Goal: Task Accomplishment & Management: Complete application form

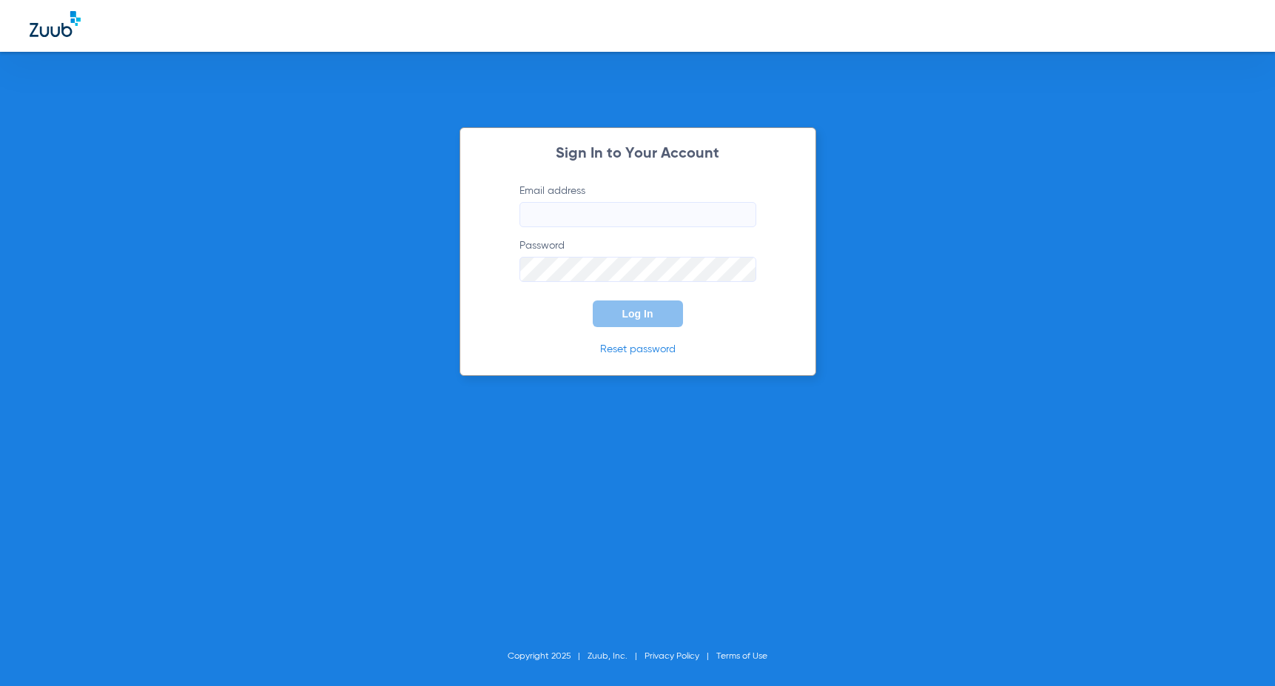
type input "[EMAIL_ADDRESS][DOMAIN_NAME]"
click at [641, 312] on span "Log In" at bounding box center [638, 314] width 31 height 12
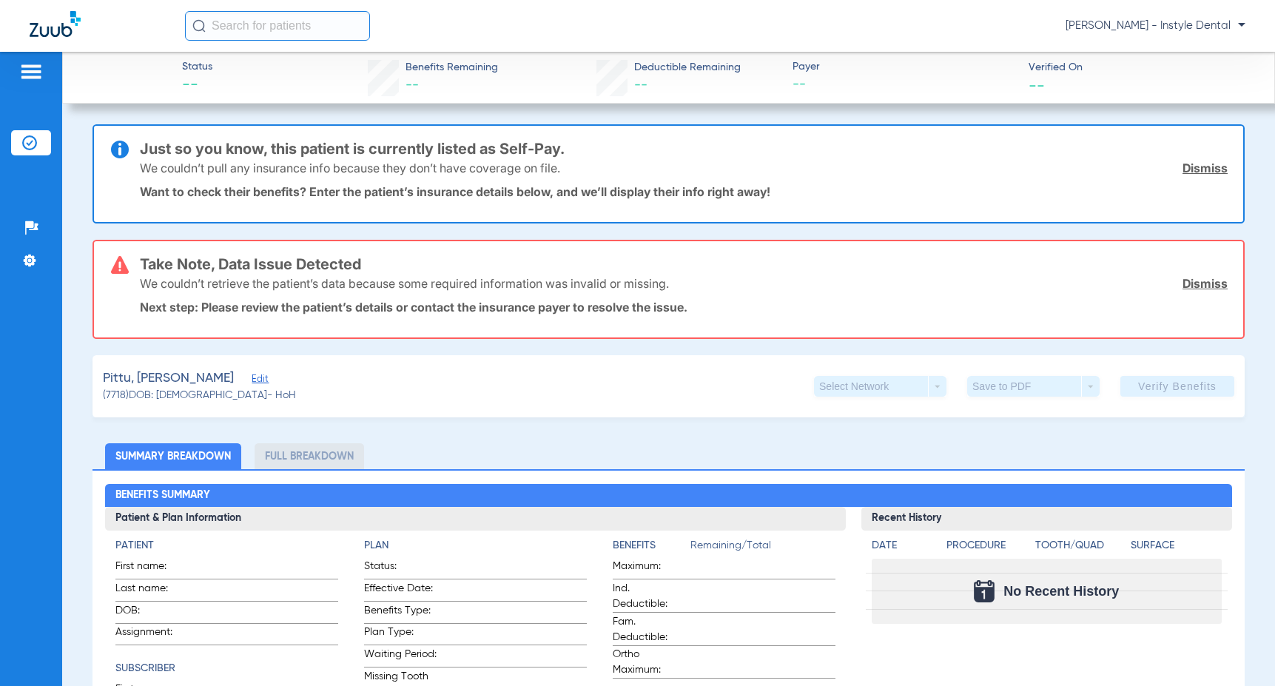
click at [1187, 286] on link "Dismiss" at bounding box center [1205, 283] width 45 height 15
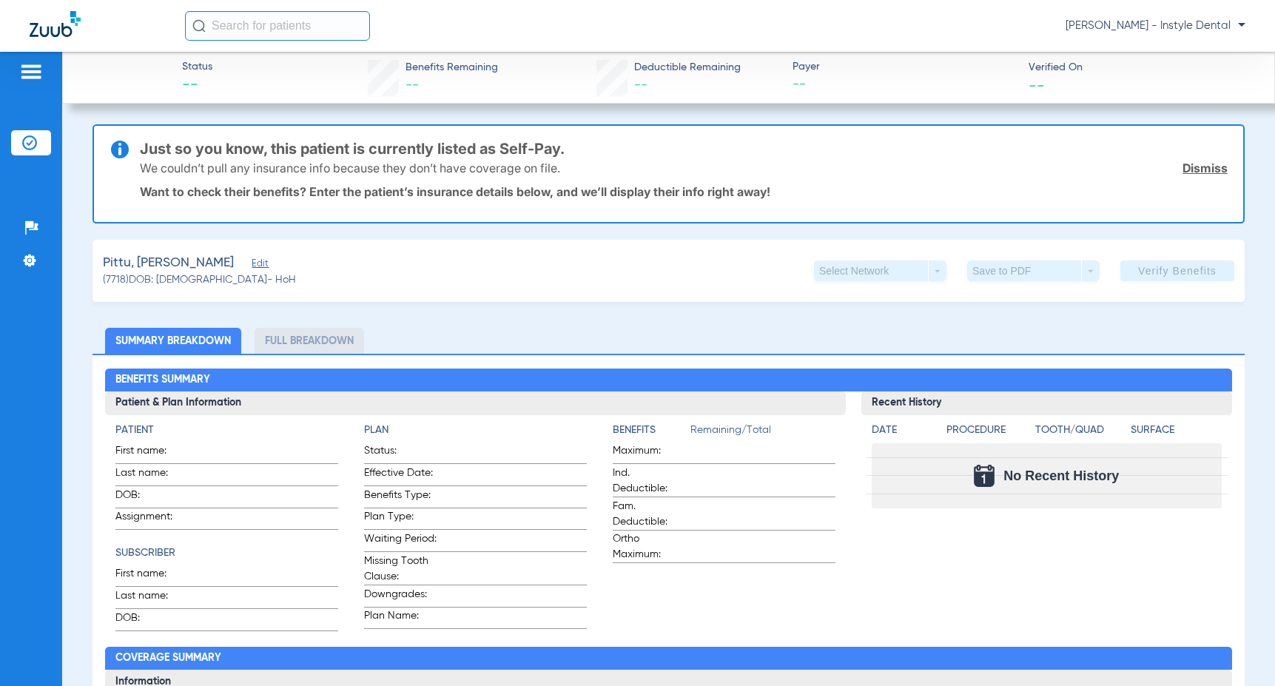
click at [1201, 167] on link "Dismiss" at bounding box center [1205, 168] width 45 height 15
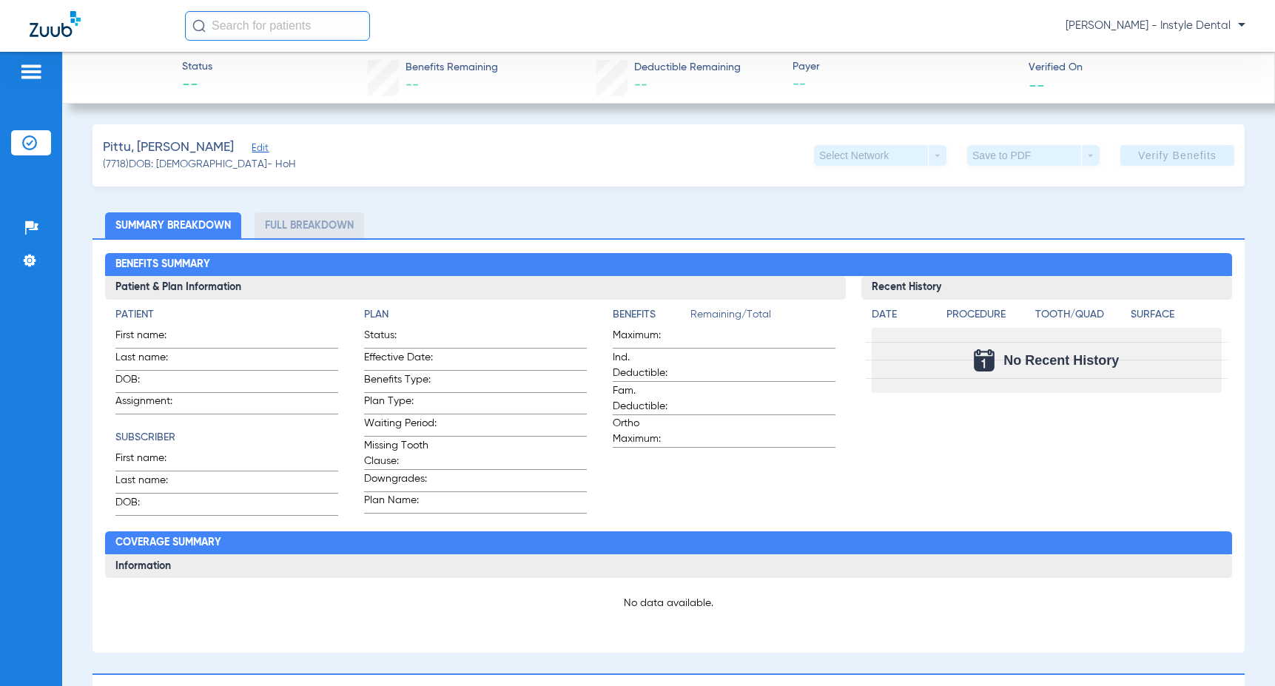
click at [252, 150] on span "Edit" at bounding box center [258, 150] width 13 height 14
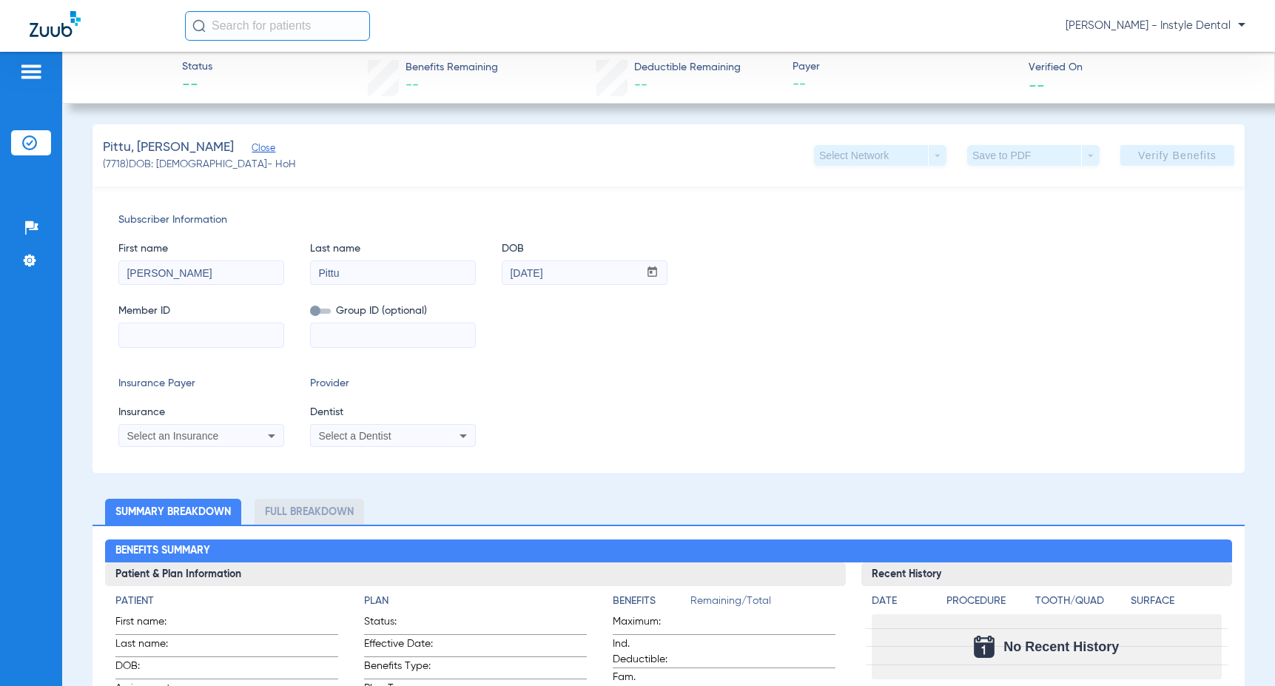
click at [132, 332] on input at bounding box center [201, 335] width 164 height 24
type input "51369017"
click at [461, 437] on icon at bounding box center [463, 436] width 18 height 18
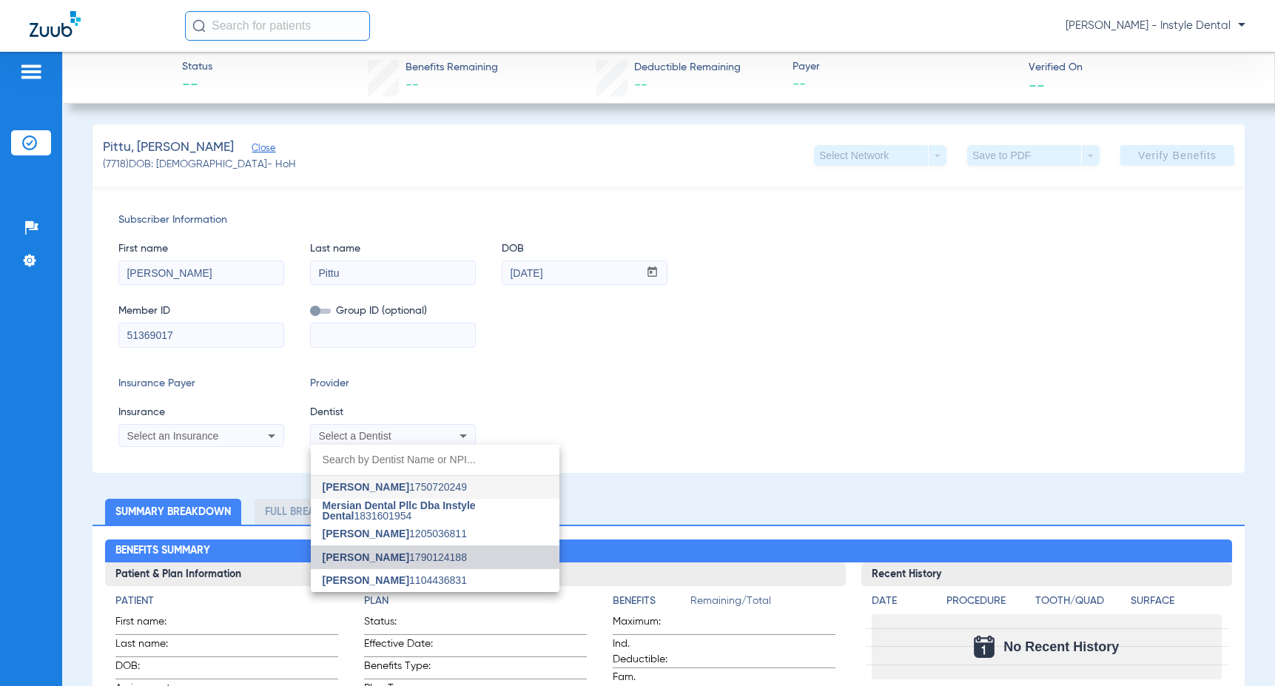
click at [382, 558] on span "[PERSON_NAME]" at bounding box center [366, 557] width 87 height 12
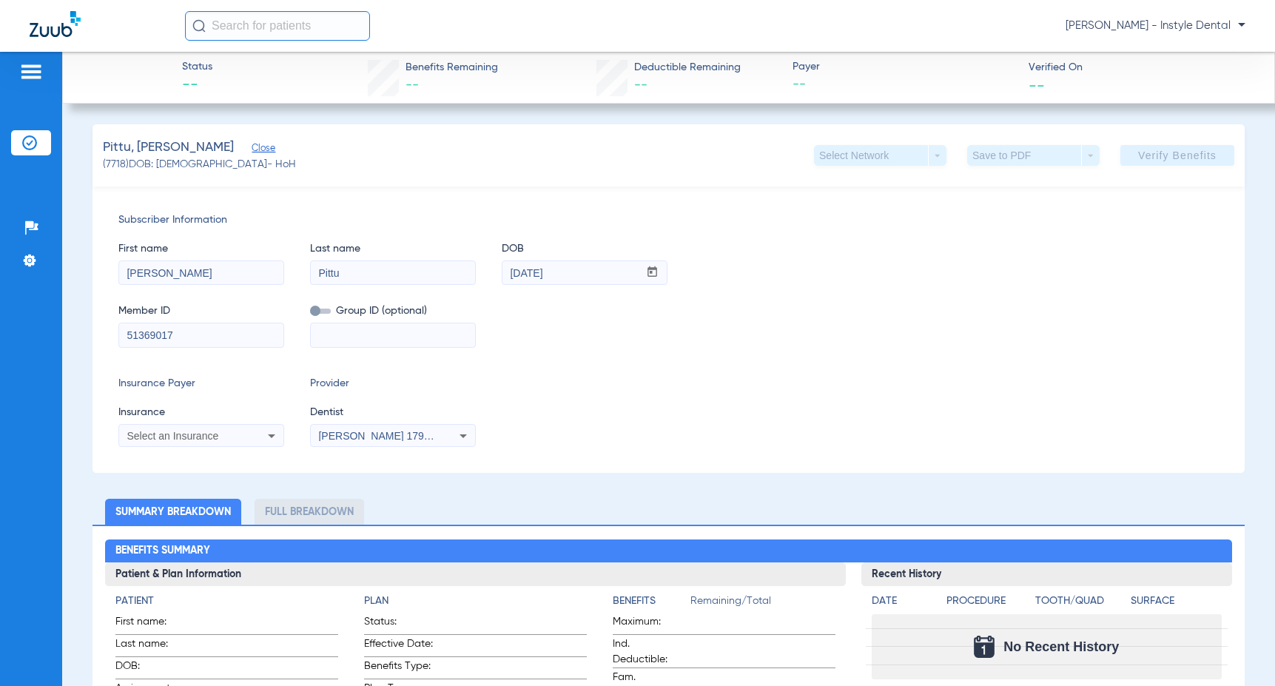
click at [272, 437] on icon at bounding box center [271, 436] width 7 height 4
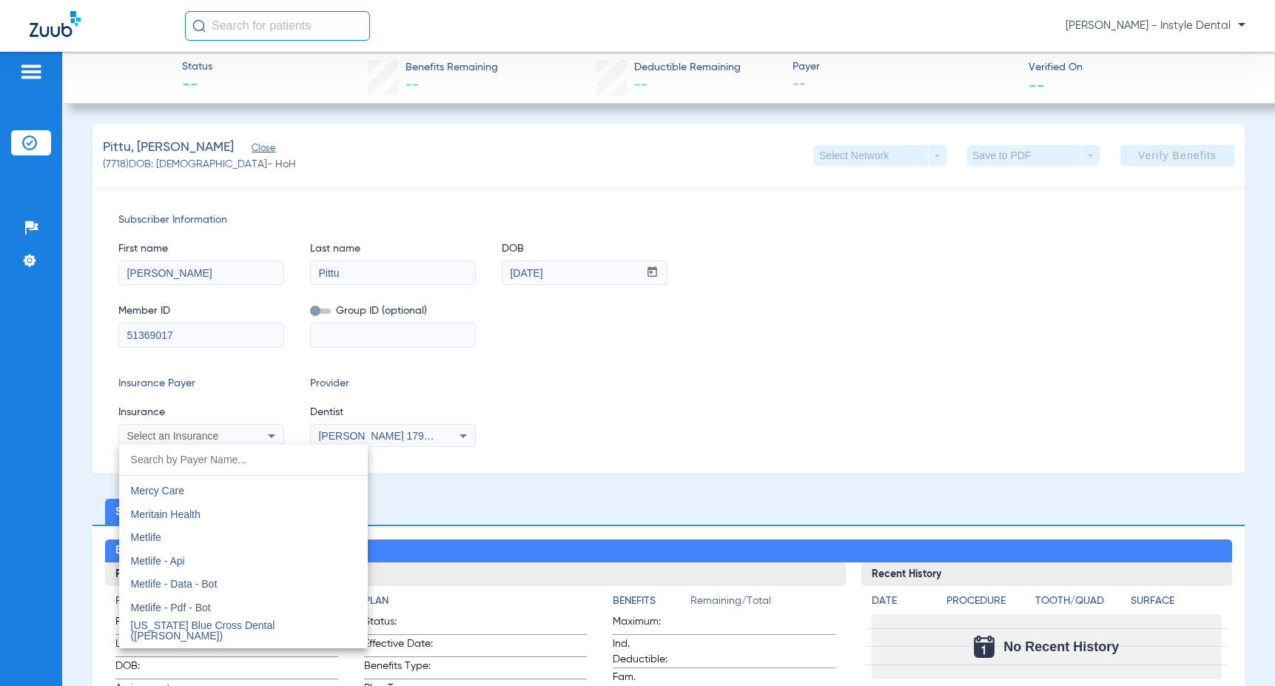
scroll to position [7304, 0]
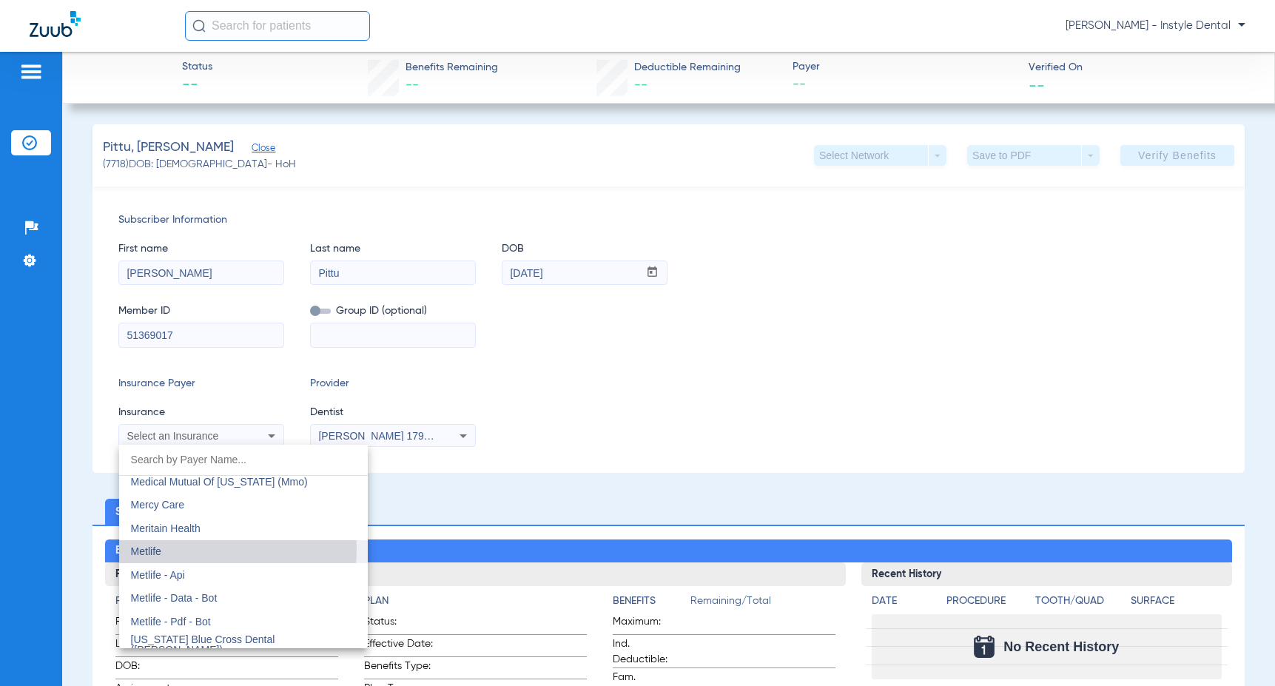
click at [149, 548] on span "Metlife" at bounding box center [146, 552] width 30 height 12
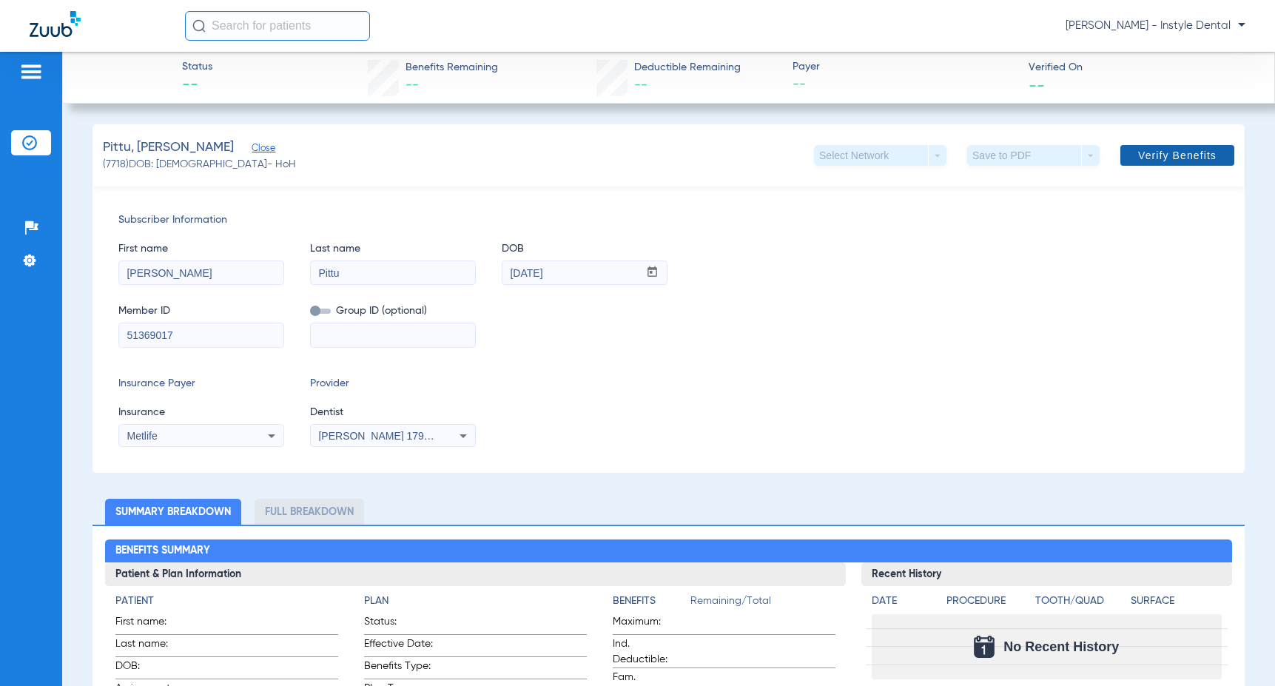
click at [1186, 154] on span "Verify Benefits" at bounding box center [1177, 156] width 78 height 12
